Goal: Find specific page/section: Find specific page/section

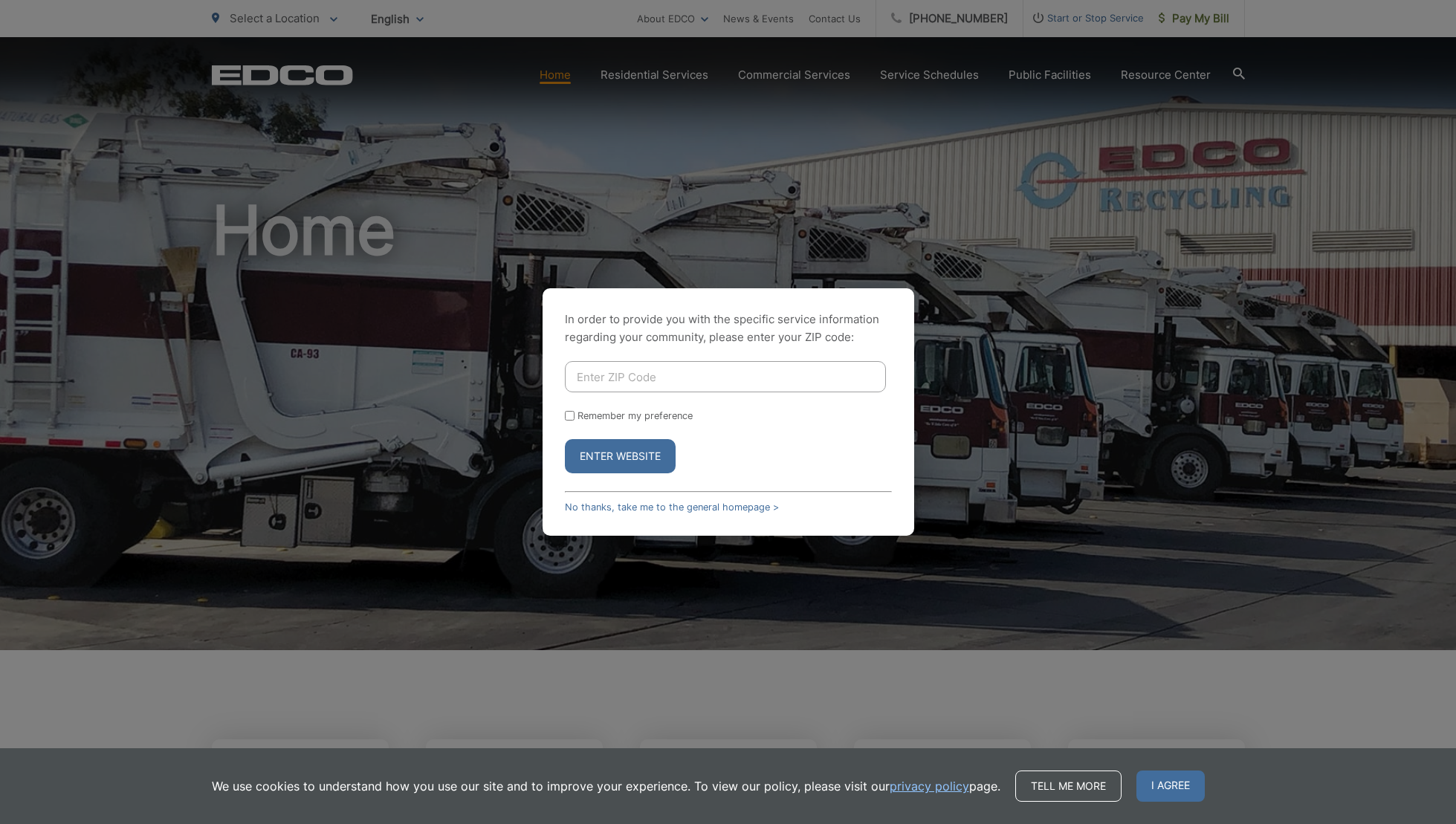
click at [706, 384] on input "Enter ZIP Code" at bounding box center [725, 377] width 321 height 32
type input "92024"
drag, startPoint x: 630, startPoint y: 464, endPoint x: 658, endPoint y: 459, distance: 28.4
click at [630, 464] on button "Enter Website" at bounding box center [619, 456] width 110 height 34
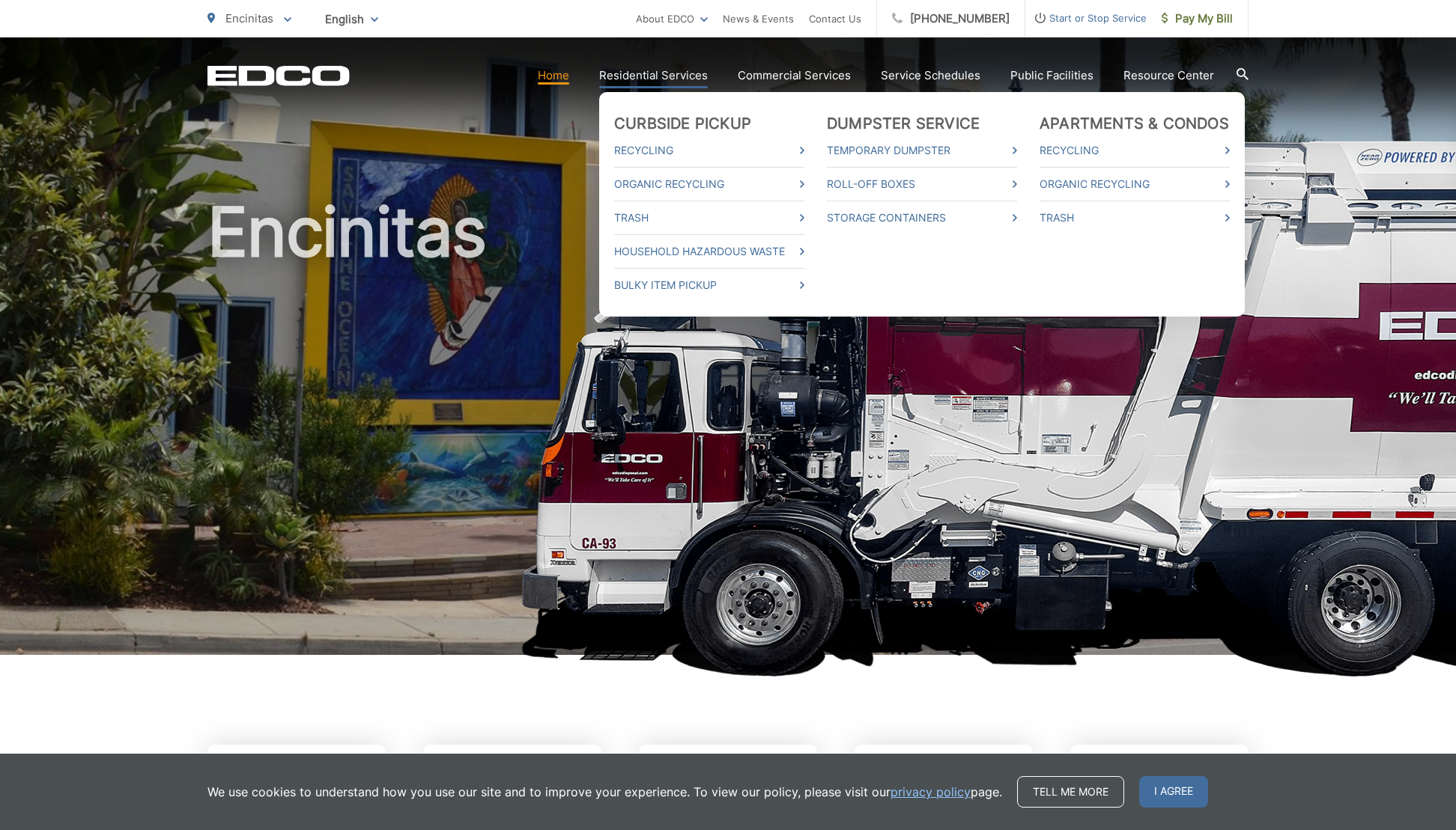
click at [656, 67] on link "Residential Services" at bounding box center [653, 75] width 109 height 18
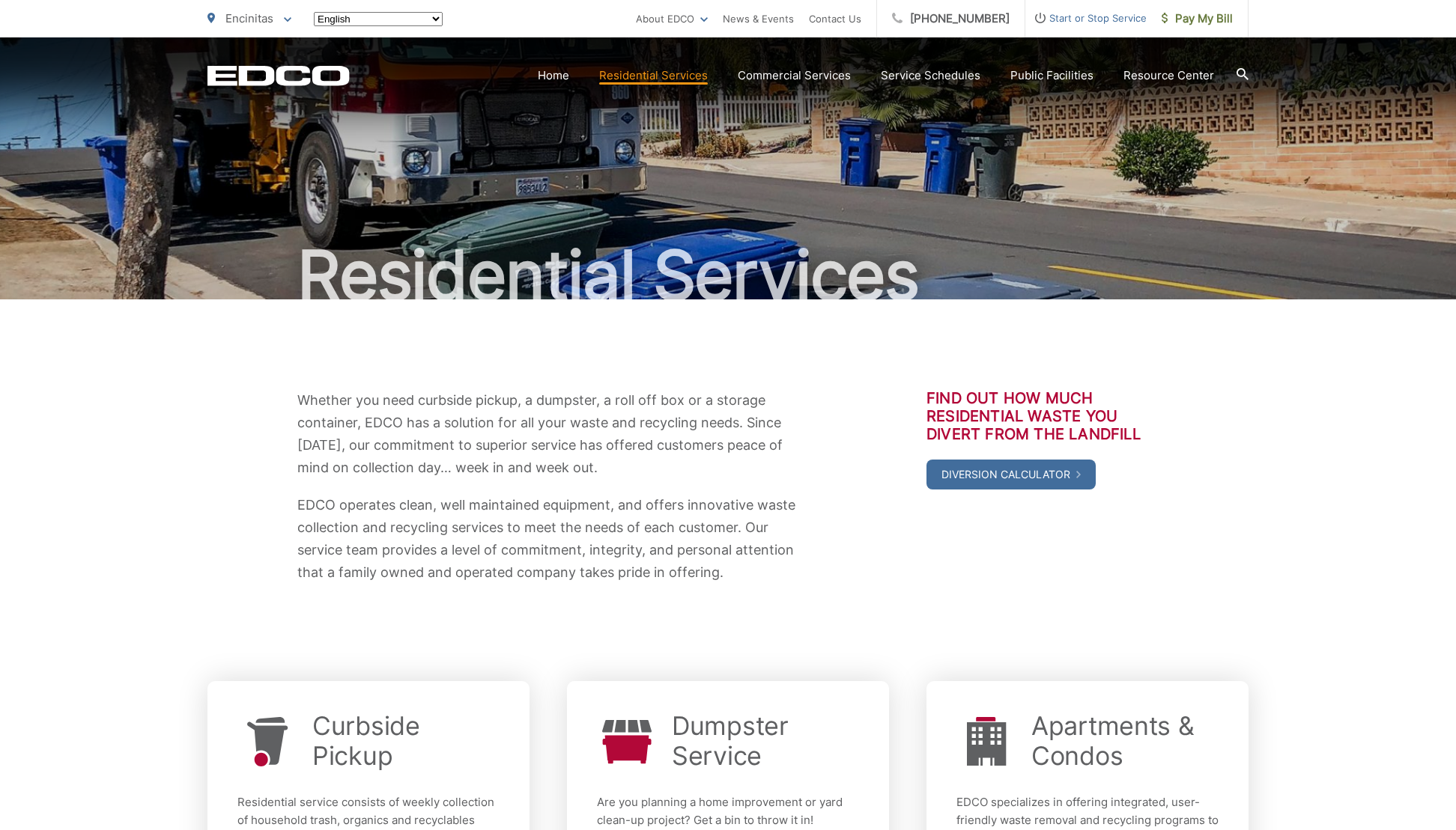
click at [655, 77] on html "Home Back Home Residential Services Curbside Pickup Recycling Organic Recycling…" at bounding box center [728, 415] width 1456 height 830
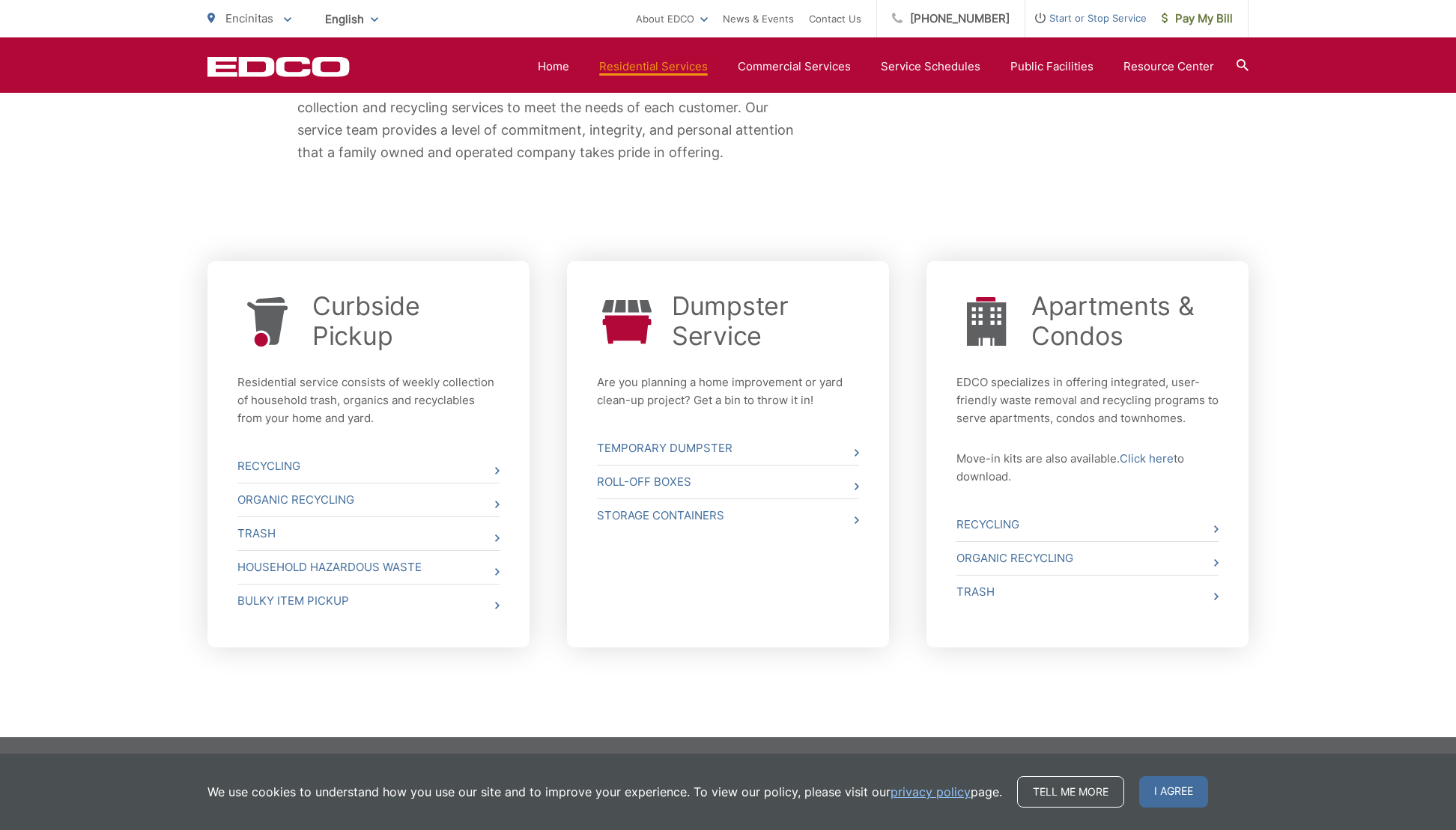
scroll to position [418, 0]
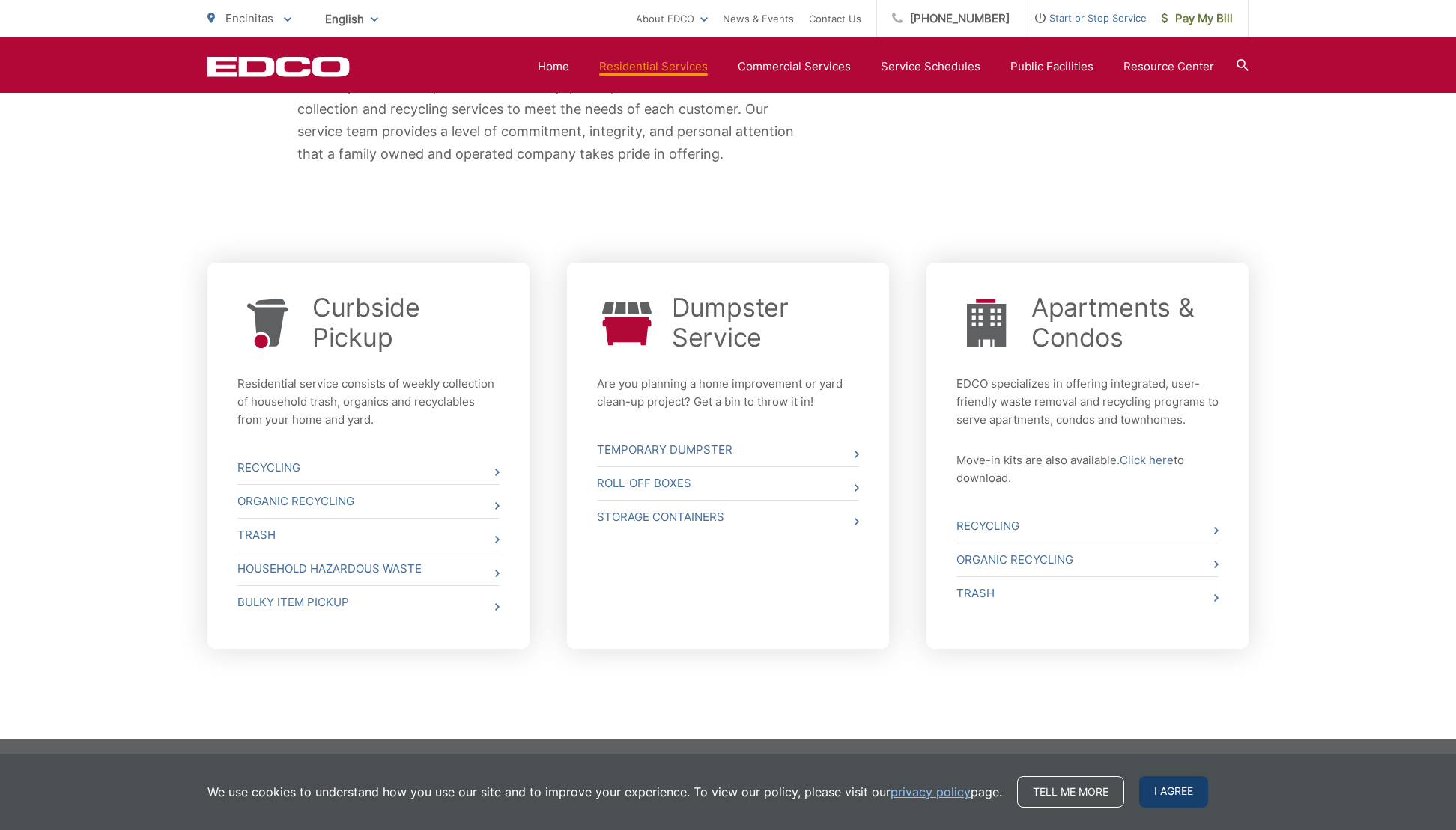
click at [1172, 802] on span "I agree" at bounding box center [1173, 793] width 69 height 32
